Goal: Task Accomplishment & Management: Use online tool/utility

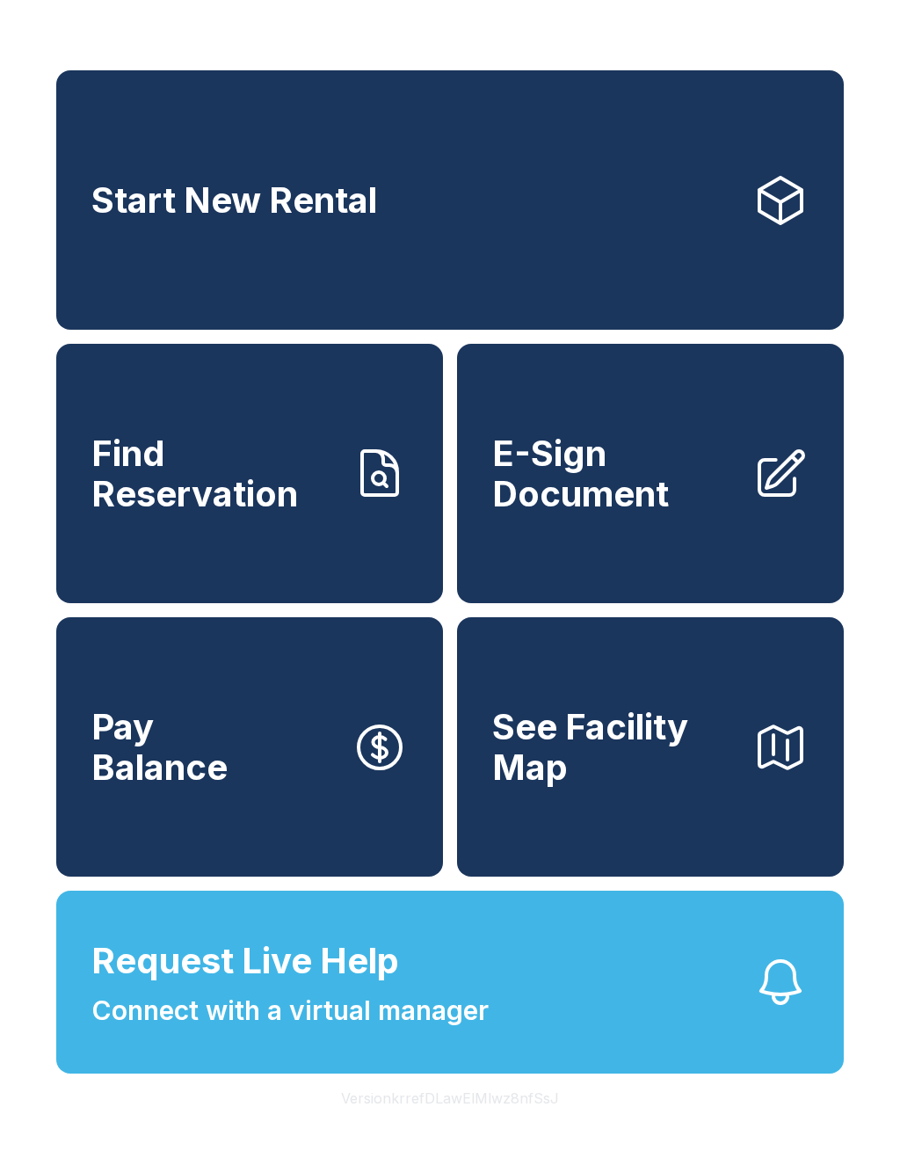
click at [491, 217] on link "Start New Rental" at bounding box center [450, 199] width 788 height 259
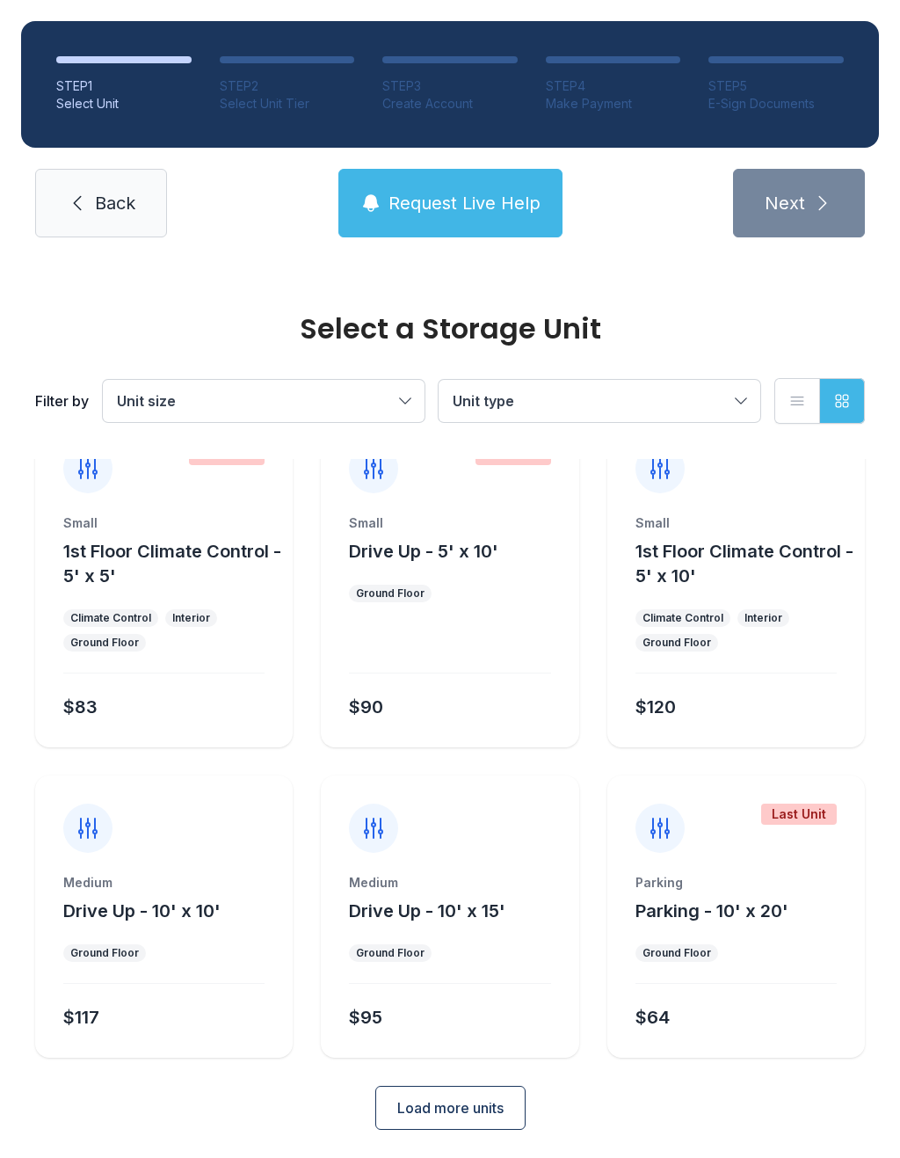
scroll to position [46, 0]
click at [463, 1104] on span "Load more units" at bounding box center [450, 1108] width 106 height 21
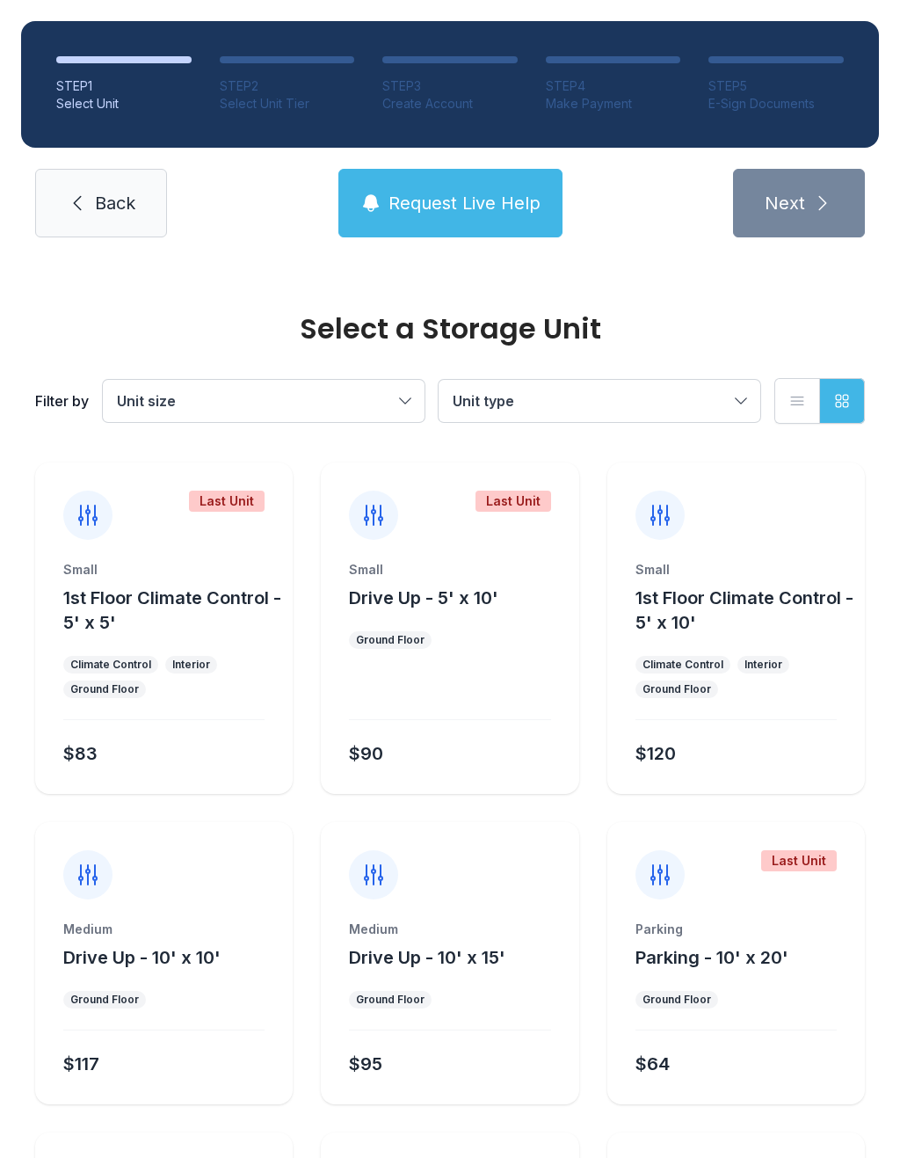
scroll to position [0, 0]
click at [93, 226] on link "Back" at bounding box center [101, 203] width 132 height 69
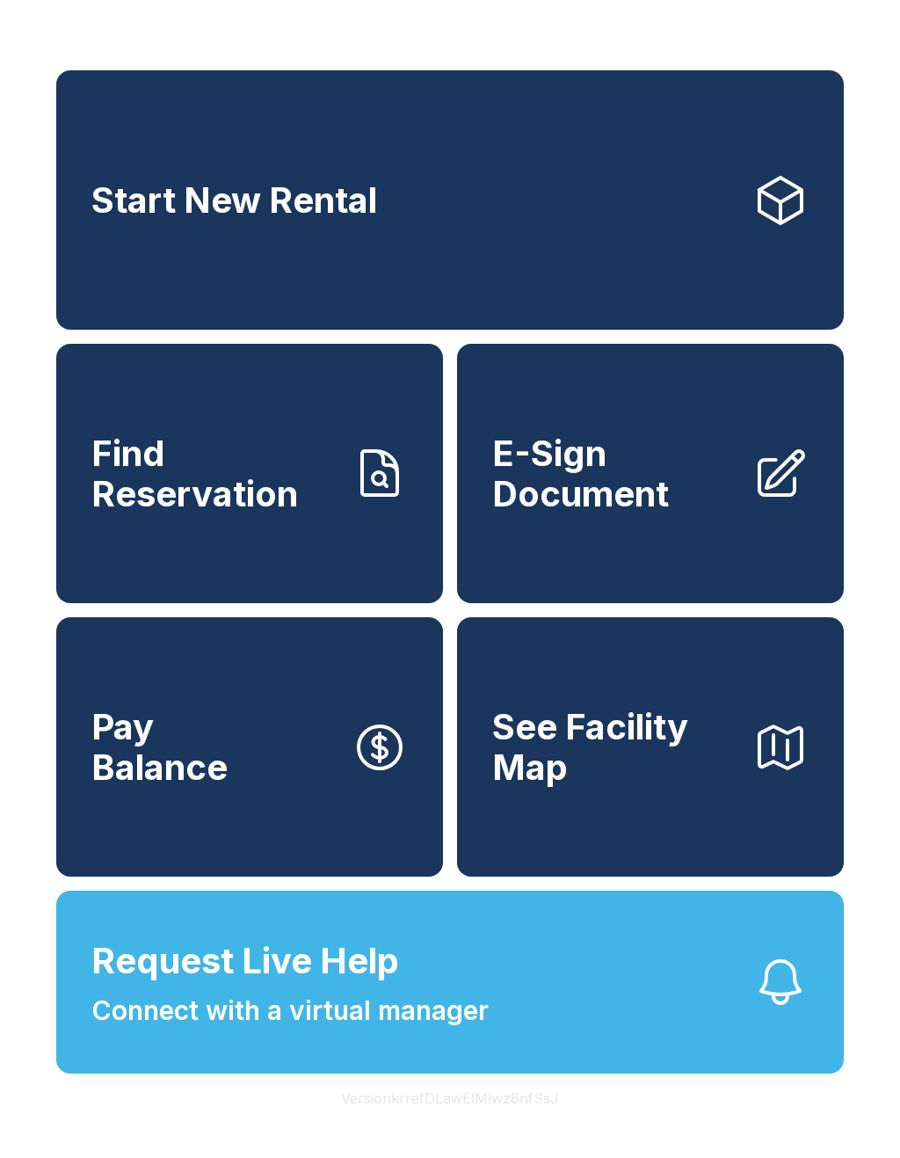
click at [627, 499] on span "E-Sign Document" at bounding box center [615, 474] width 246 height 80
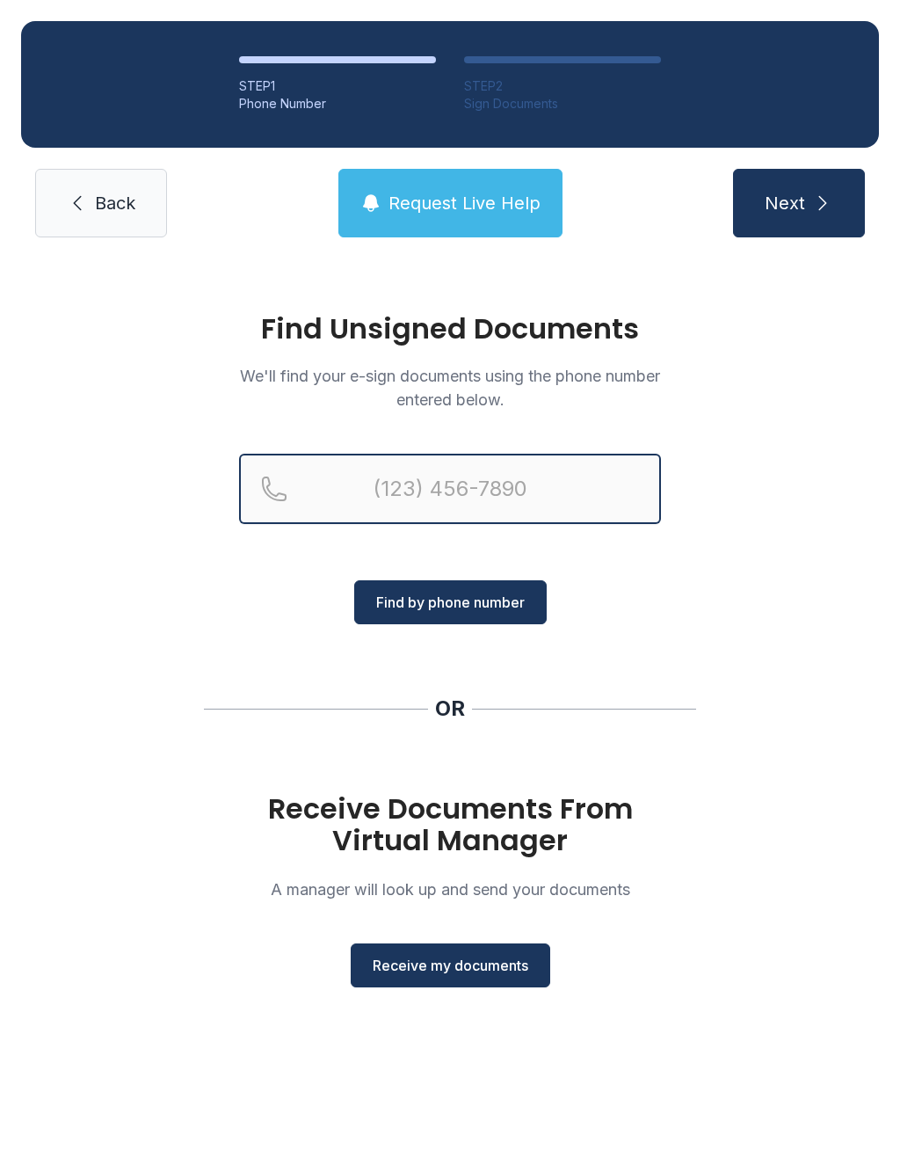
click at [398, 489] on input "Reservation phone number" at bounding box center [450, 489] width 422 height 70
type input "[PHONE_NUMBER]"
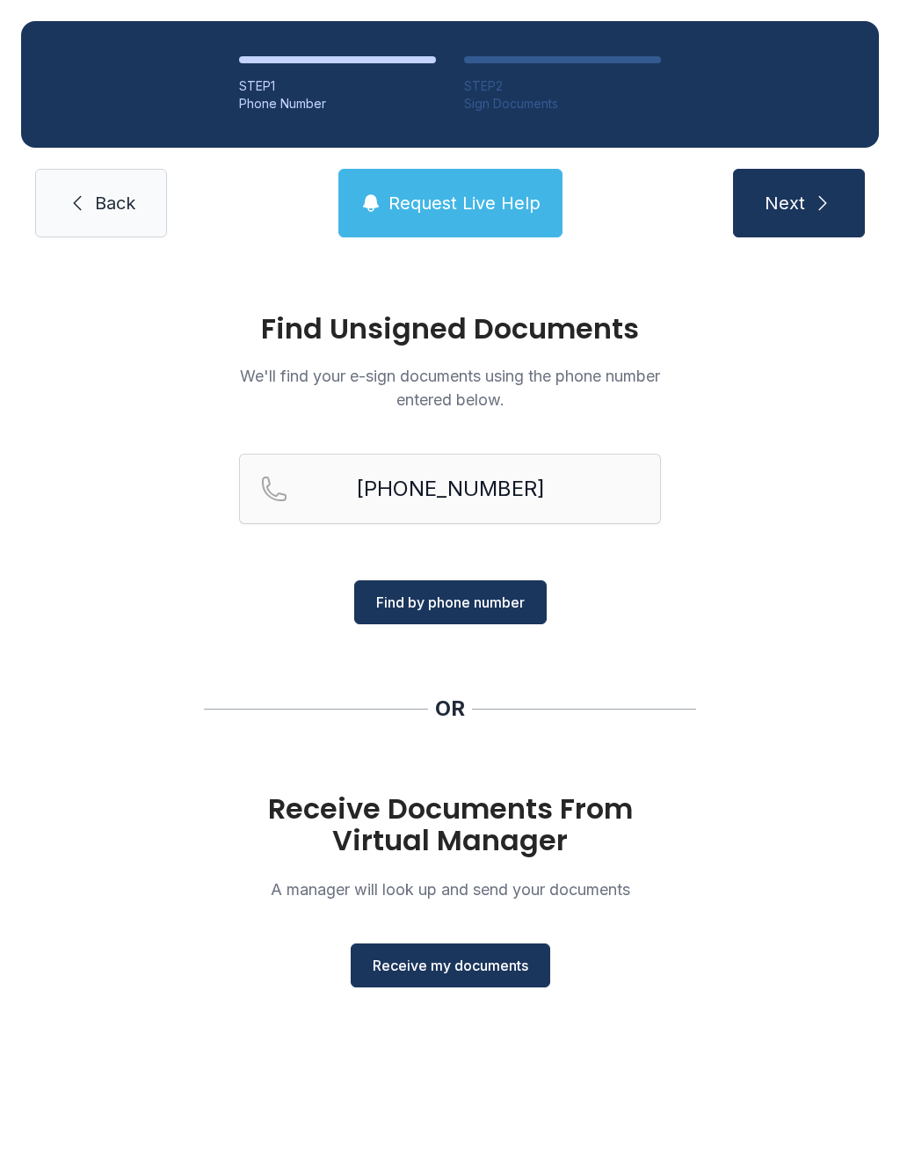
click at [494, 611] on span "Find by phone number" at bounding box center [450, 602] width 149 height 21
click at [475, 607] on span "Find by phone number" at bounding box center [450, 602] width 149 height 21
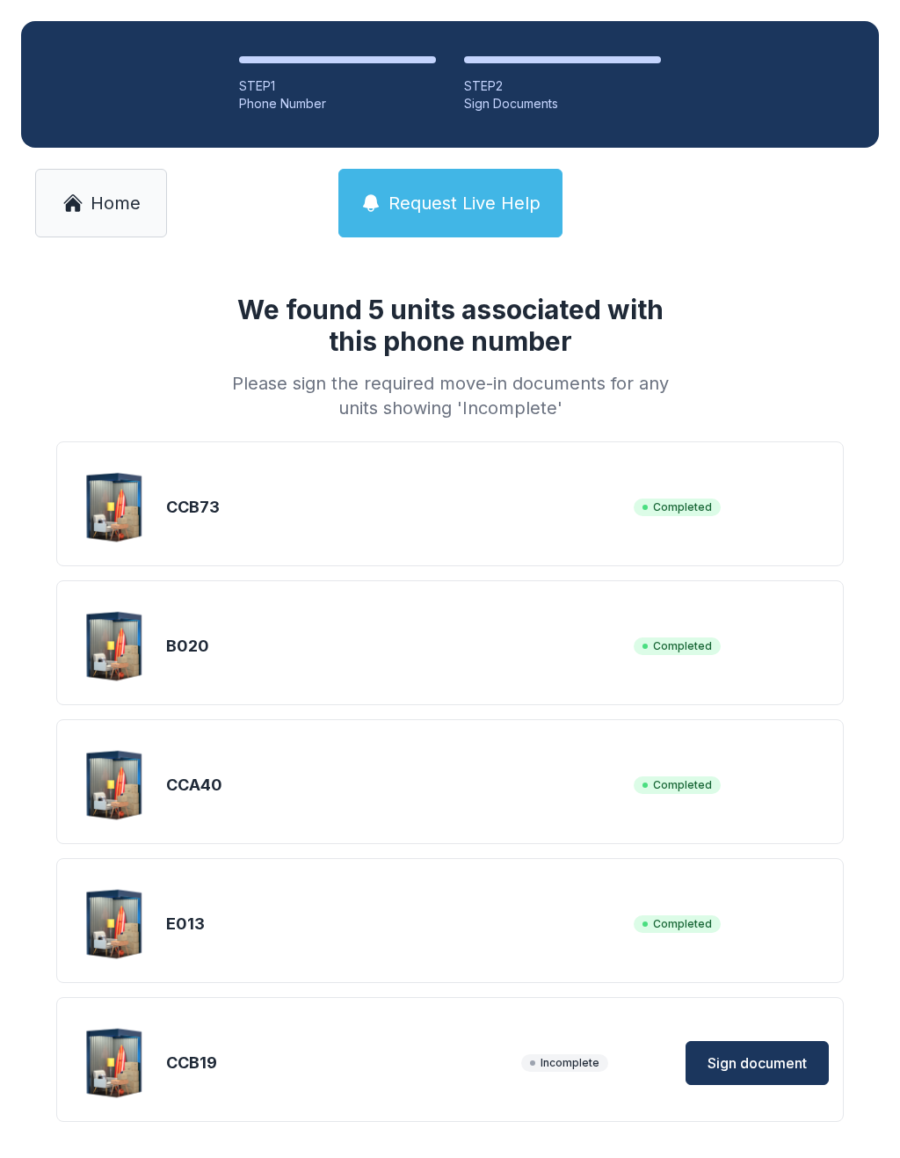
click at [772, 1058] on span "Sign document" at bounding box center [757, 1063] width 99 height 21
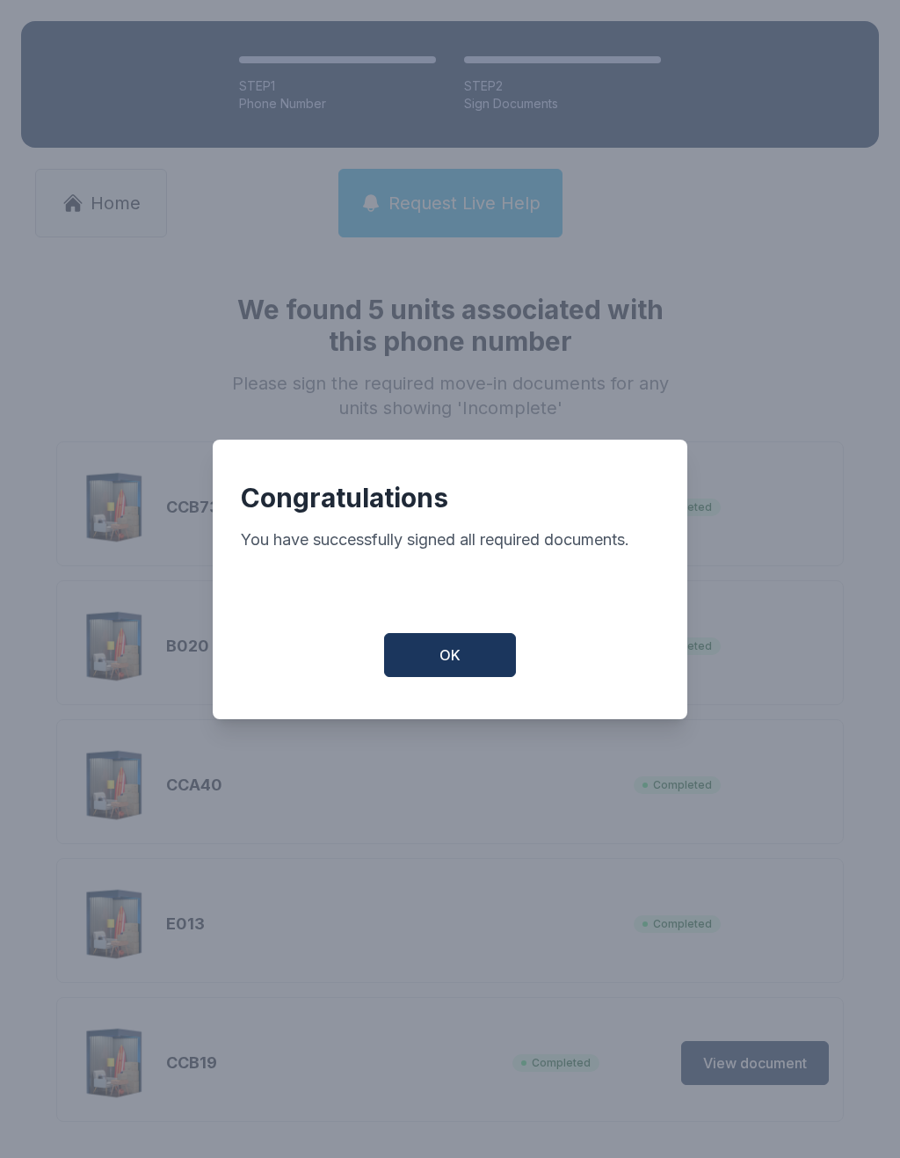
click at [448, 666] on span "OK" at bounding box center [450, 655] width 21 height 21
